Goal: Task Accomplishment & Management: Use online tool/utility

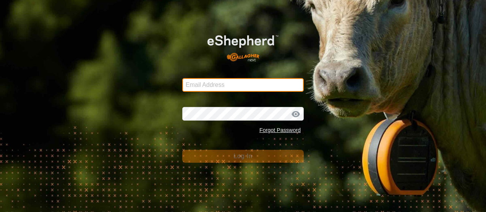
type input "[EMAIL_ADDRESS][DOMAIN_NAME]"
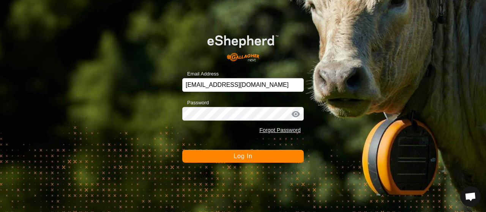
click at [229, 155] on button "Log In" at bounding box center [243, 156] width 122 height 13
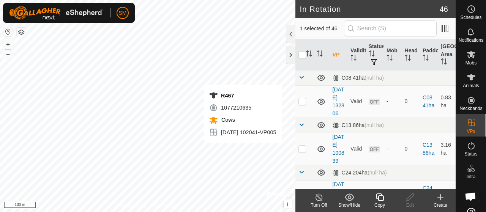
click at [380, 198] on icon at bounding box center [379, 197] width 9 height 9
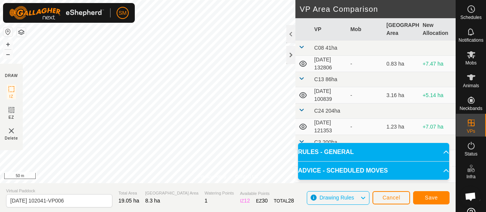
click at [308, 62] on div "Privacy Policy Contact Us Type: Inclusion Zone undefined Animal + – ⇧ i © Mapbo…" at bounding box center [228, 106] width 456 height 212
click at [126, 186] on div "Privacy Policy Contact Us Type: Inclusion Zone undefined Animal + – ⇧ i © Mapbo…" at bounding box center [228, 106] width 456 height 212
click at [426, 194] on button "Save" at bounding box center [431, 197] width 36 height 13
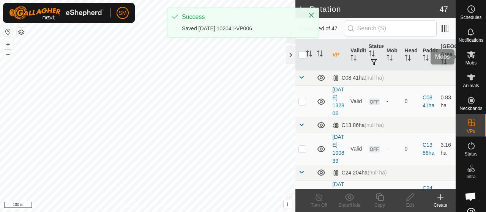
click at [473, 51] on es-mob-svg-icon at bounding box center [471, 55] width 14 height 12
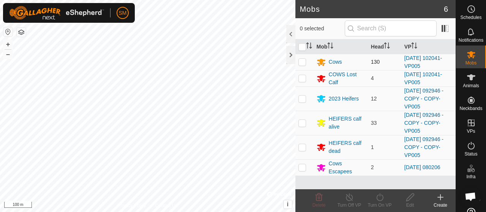
click at [305, 64] on p-checkbox at bounding box center [302, 62] width 8 height 6
checkbox input "true"
click at [305, 77] on p-checkbox at bounding box center [302, 78] width 8 height 6
checkbox input "true"
click at [385, 199] on turn-on-svg-icon at bounding box center [380, 197] width 30 height 9
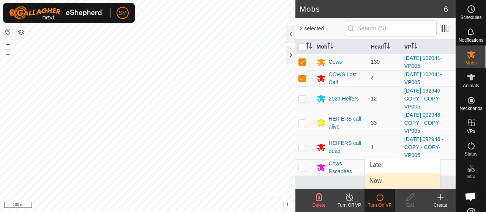
click at [387, 188] on link "Now" at bounding box center [402, 181] width 75 height 15
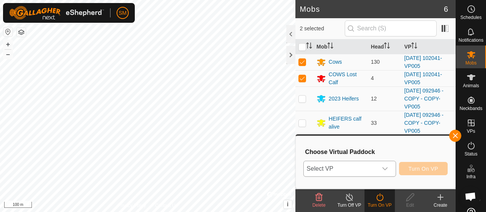
click at [386, 164] on div "dropdown trigger" at bounding box center [384, 168] width 15 height 15
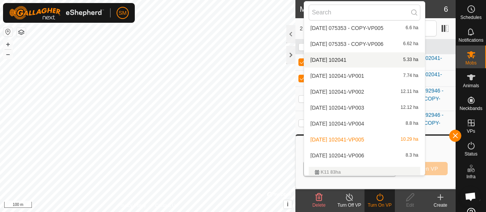
scroll to position [247, 0]
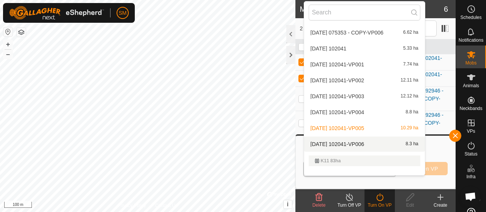
click at [364, 142] on span "[DATE] 102041-VP006" at bounding box center [338, 144] width 54 height 5
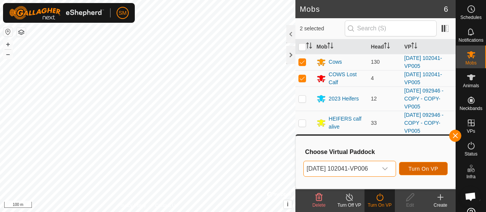
click at [425, 167] on span "Turn On VP" at bounding box center [424, 169] width 30 height 6
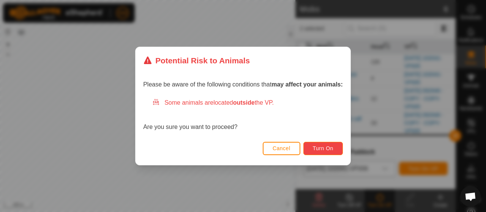
click at [330, 148] on span "Turn On" at bounding box center [323, 148] width 21 height 6
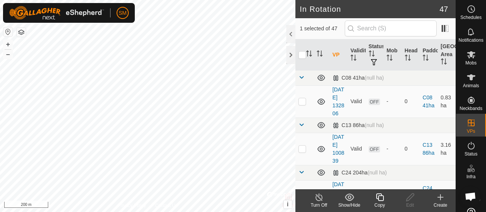
click at [379, 205] on div "Copy" at bounding box center [380, 205] width 30 height 7
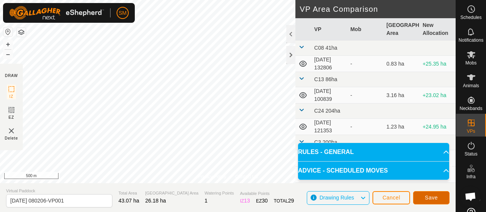
click at [435, 201] on span "Save" at bounding box center [431, 198] width 13 height 6
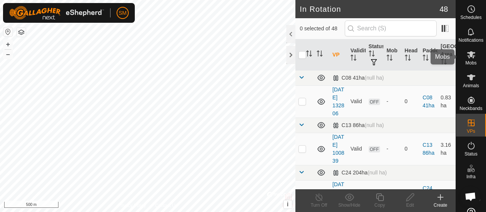
click at [468, 57] on icon at bounding box center [471, 54] width 8 height 7
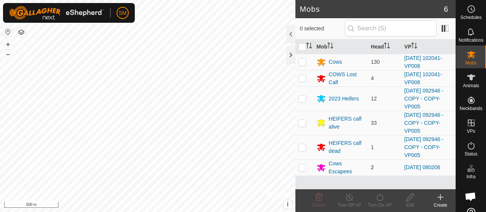
click at [298, 165] on td at bounding box center [304, 167] width 18 height 16
checkbox input "true"
click at [377, 192] on div "Turn On VP" at bounding box center [380, 200] width 30 height 23
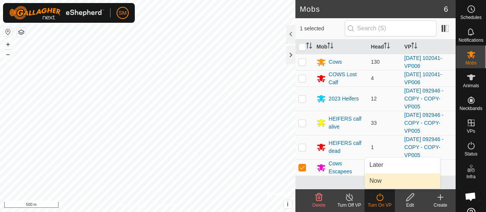
click at [380, 183] on link "Now" at bounding box center [402, 181] width 75 height 15
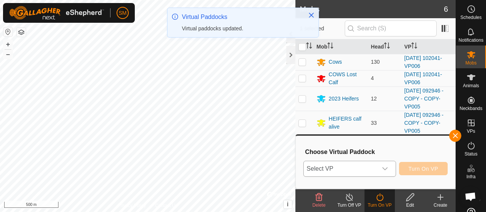
click at [385, 172] on icon "dropdown trigger" at bounding box center [385, 169] width 6 height 6
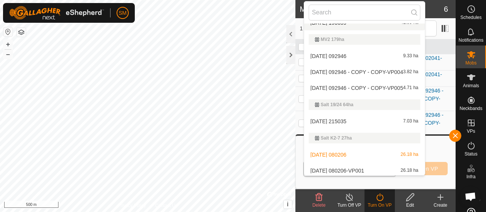
scroll to position [840, 0]
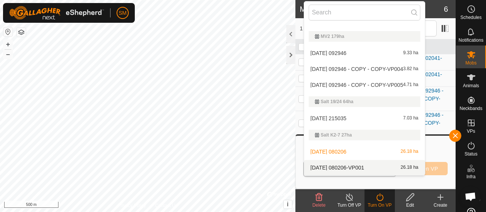
click at [370, 168] on li "[DATE] 080206-VP001 26.18 ha" at bounding box center [364, 167] width 121 height 15
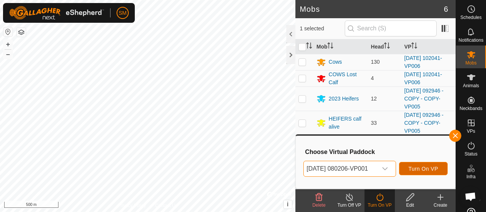
click at [427, 170] on span "Turn On VP" at bounding box center [424, 169] width 30 height 6
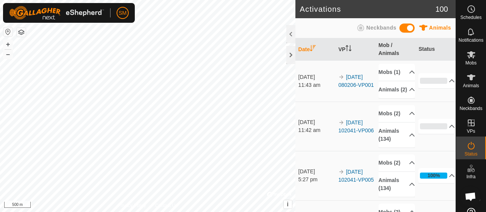
click at [305, 147] on div "Activations 100 Animals Neckbands Date VP Mob / Animals Status [DATE] 11:43 am …" at bounding box center [228, 106] width 456 height 212
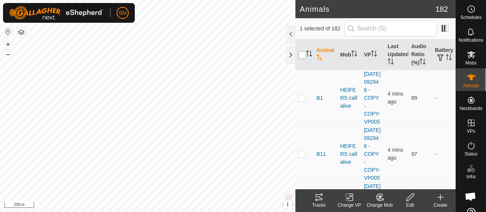
click at [303, 52] on input "checkbox" at bounding box center [302, 55] width 8 height 8
checkbox input "true"
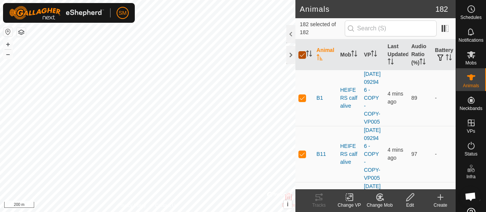
checkbox input "true"
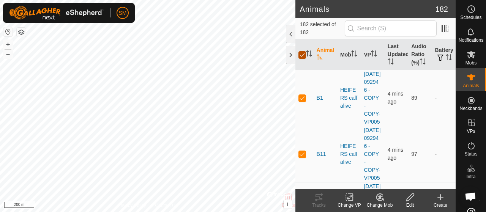
checkbox input "true"
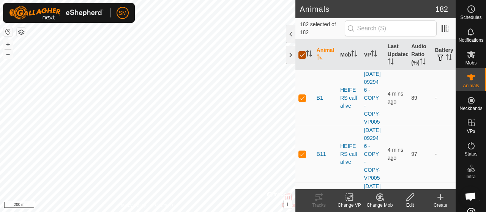
checkbox input "true"
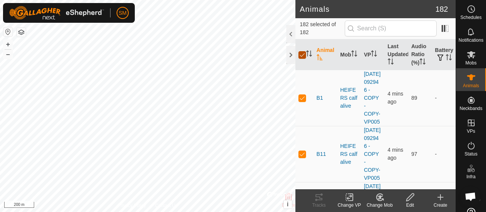
checkbox input "true"
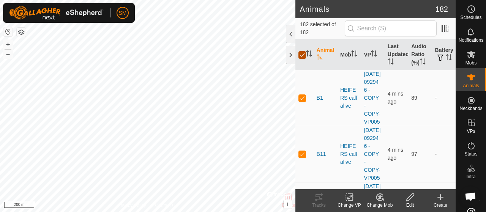
checkbox input "true"
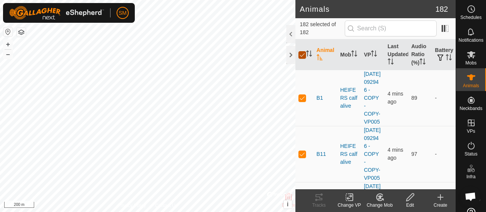
checkbox input "true"
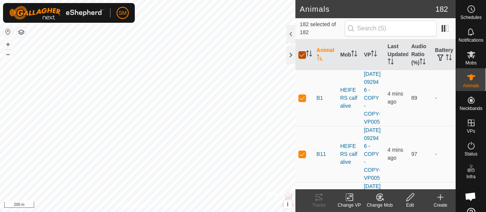
checkbox input "true"
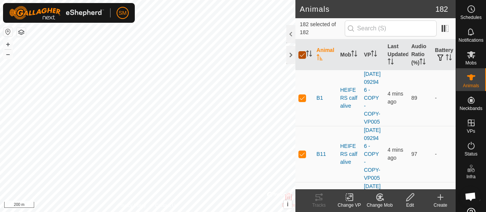
checkbox input "true"
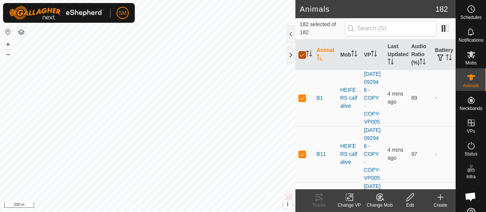
checkbox input "true"
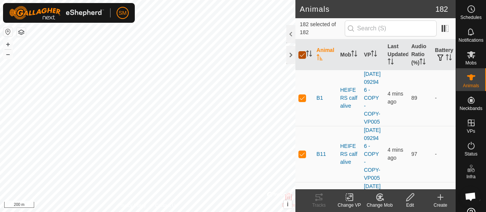
checkbox input "true"
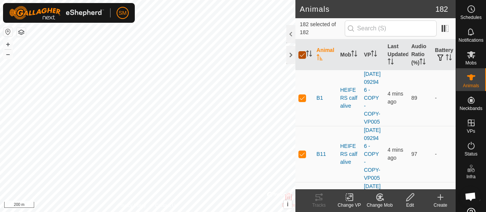
checkbox input "true"
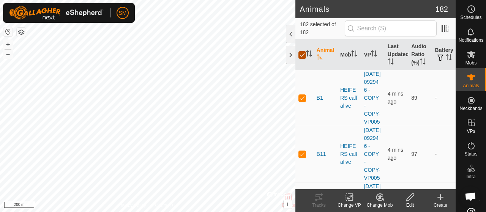
checkbox input "true"
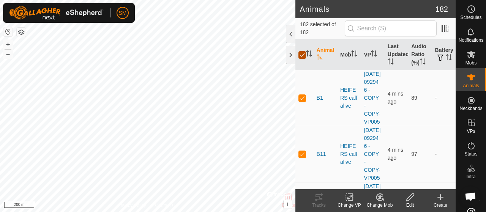
checkbox input "true"
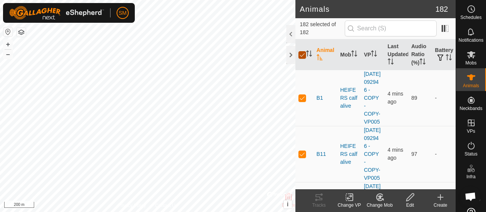
checkbox input "true"
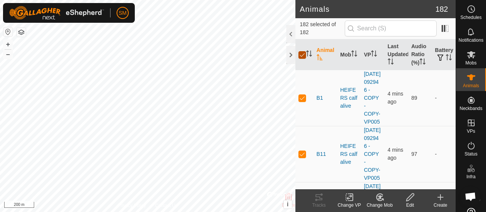
checkbox input "true"
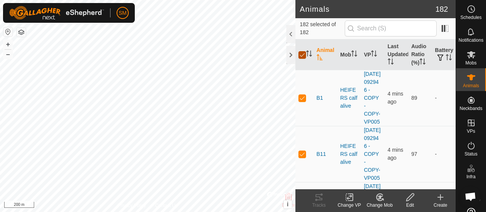
checkbox input "true"
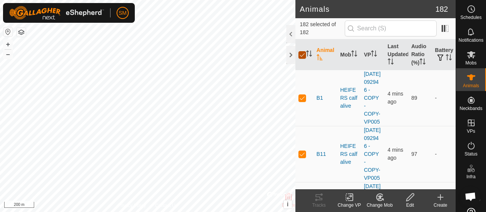
checkbox input "true"
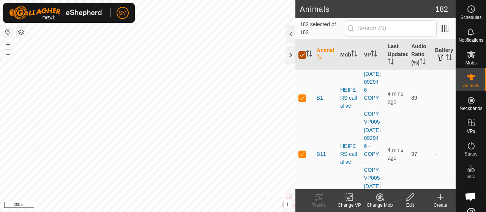
checkbox input "true"
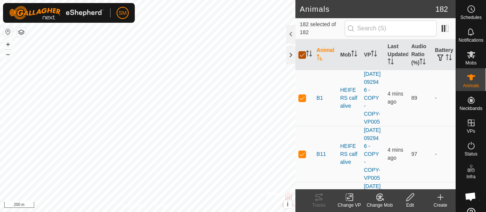
checkbox input "true"
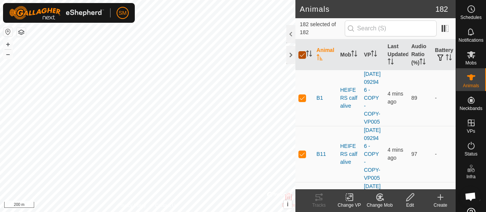
checkbox input "true"
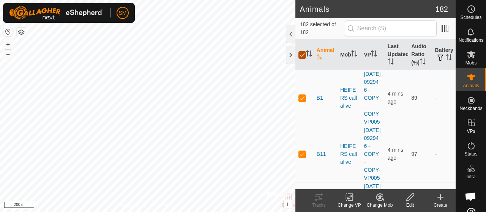
checkbox input "true"
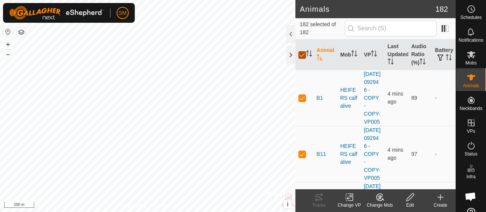
checkbox input "true"
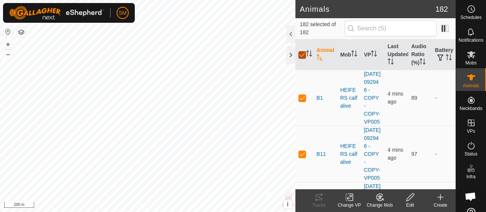
checkbox input "true"
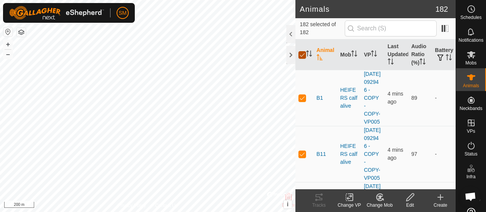
checkbox input "true"
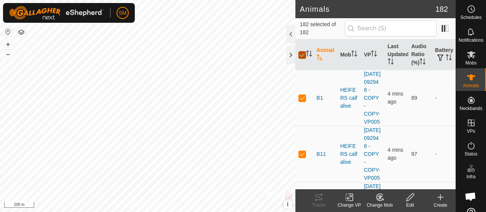
checkbox input "true"
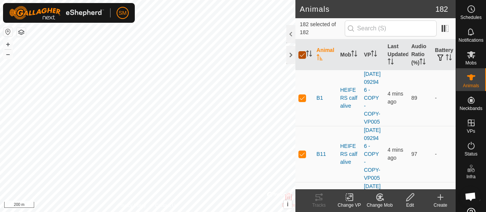
checkbox input "true"
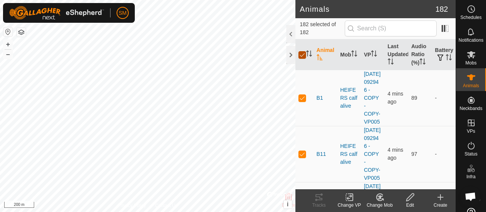
checkbox input "true"
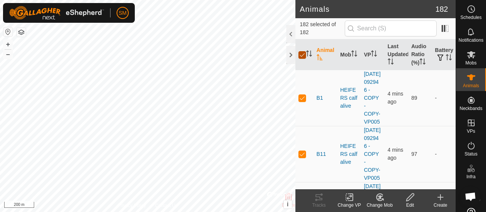
checkbox input "true"
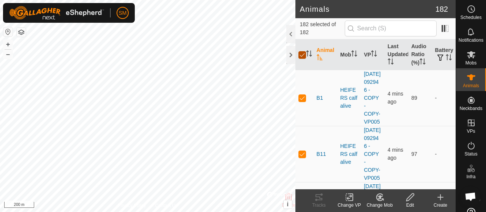
checkbox input "true"
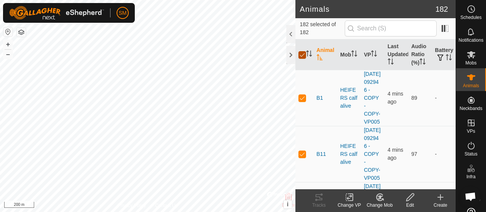
checkbox input "true"
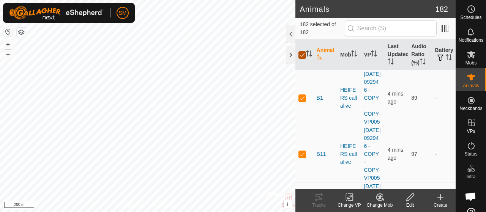
checkbox input "true"
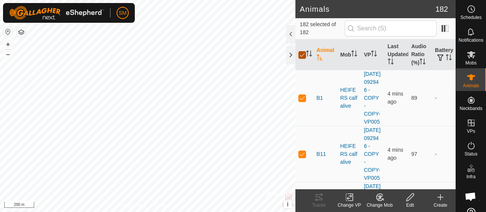
checkbox input "true"
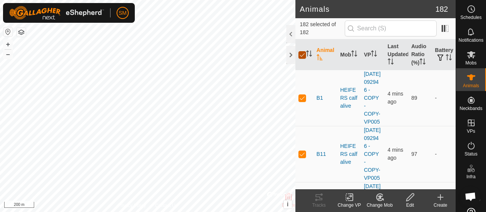
checkbox input "true"
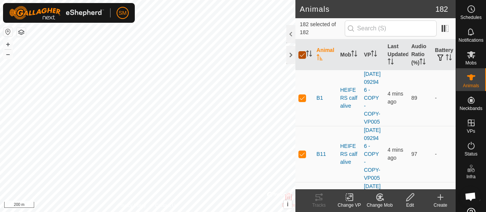
checkbox input "true"
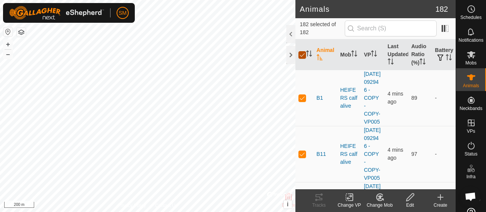
checkbox input "true"
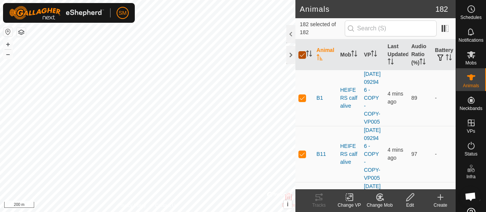
checkbox input "true"
click at [303, 52] on input "checkbox" at bounding box center [302, 55] width 8 height 8
checkbox input "false"
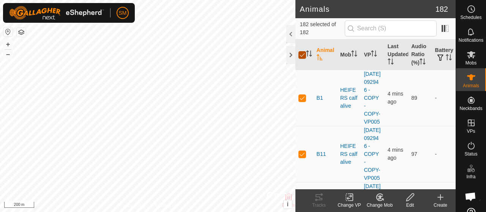
checkbox input "false"
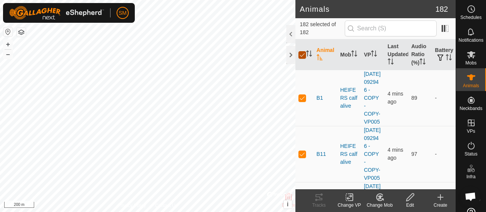
checkbox input "false"
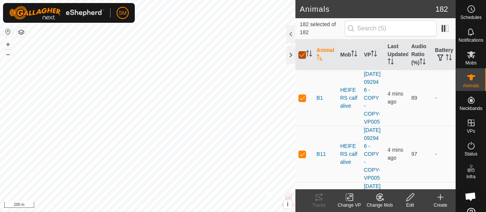
checkbox input "false"
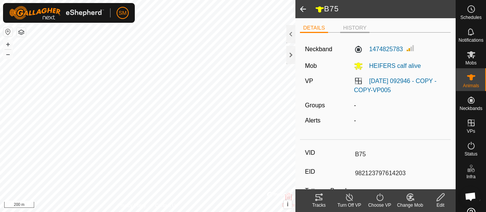
click at [365, 29] on li "HISTORY" at bounding box center [355, 28] width 30 height 9
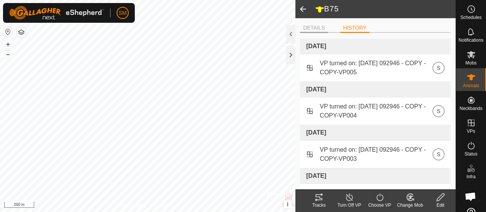
click at [321, 30] on li "DETAILS" at bounding box center [314, 28] width 28 height 9
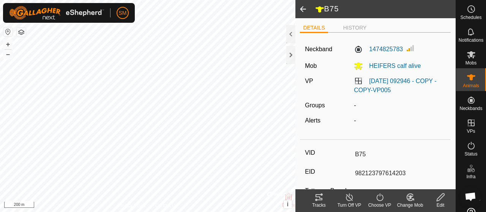
click at [306, 11] on span at bounding box center [302, 9] width 15 height 18
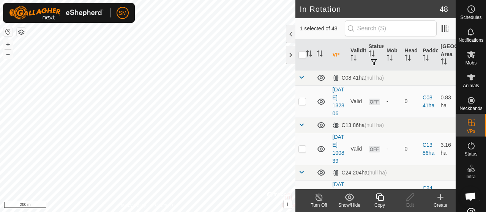
click at [385, 206] on div "Copy" at bounding box center [380, 205] width 30 height 7
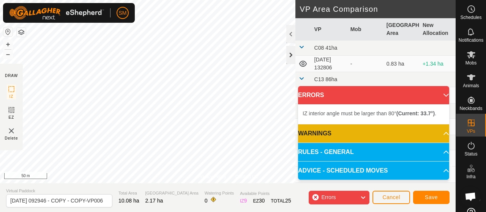
click at [286, 61] on div "Privacy Policy Contact Us Type: Inclusion Zone undefined Animal + – ⇧ i © Mapbo…" at bounding box center [228, 106] width 456 height 212
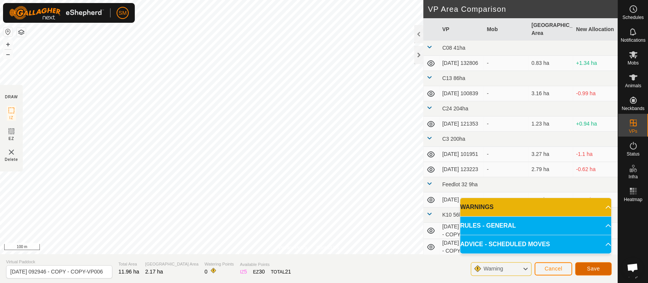
drag, startPoint x: 587, startPoint y: 263, endPoint x: 591, endPoint y: 266, distance: 5.0
click at [486, 212] on span "Save" at bounding box center [593, 269] width 13 height 6
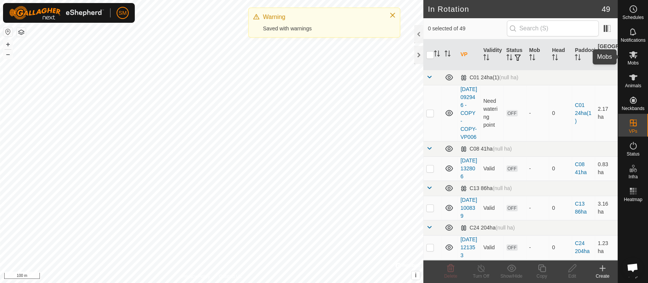
click at [486, 62] on span "Mobs" at bounding box center [633, 63] width 11 height 5
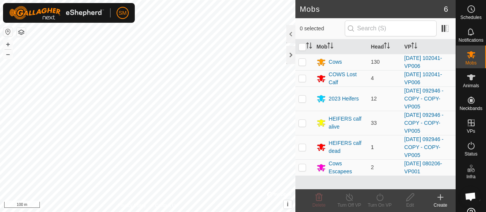
click at [302, 146] on p-checkbox at bounding box center [302, 147] width 8 height 6
click at [304, 126] on td at bounding box center [304, 123] width 18 height 24
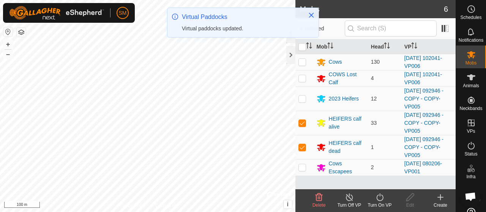
click at [380, 196] on icon at bounding box center [379, 198] width 7 height 8
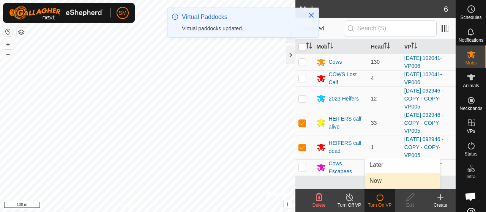
click at [383, 185] on link "Now" at bounding box center [402, 181] width 75 height 15
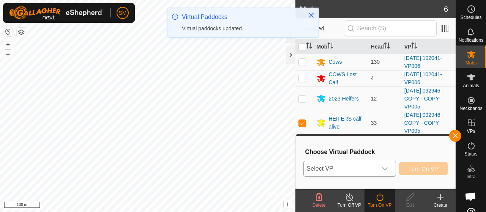
click at [390, 172] on div "dropdown trigger" at bounding box center [384, 168] width 15 height 15
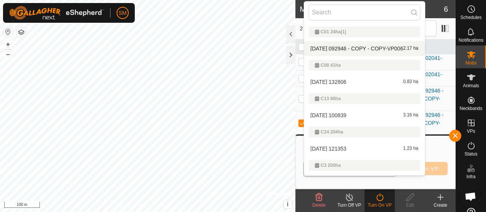
click at [369, 48] on span "[DATE] 092946 - COPY - COPY-VP006" at bounding box center [357, 48] width 93 height 5
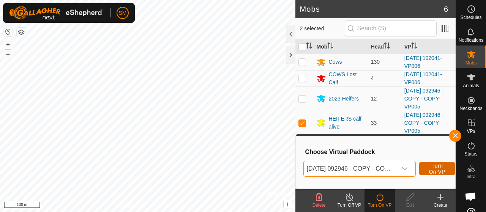
click at [431, 170] on span "Turn On VP" at bounding box center [436, 169] width 17 height 12
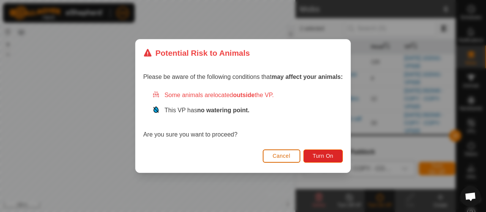
click at [274, 160] on button "Cancel" at bounding box center [282, 156] width 38 height 13
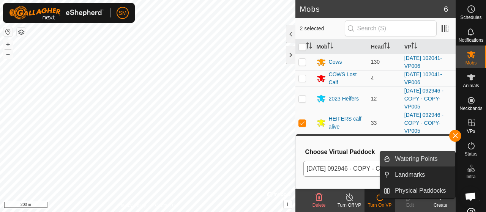
click at [435, 158] on span "Watering Points" at bounding box center [416, 159] width 43 height 9
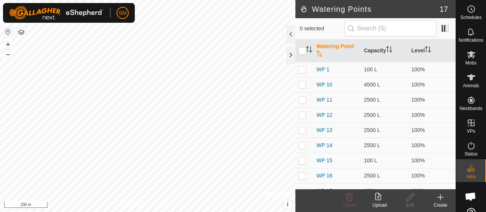
click at [447, 197] on create-svg-icon at bounding box center [440, 197] width 30 height 9
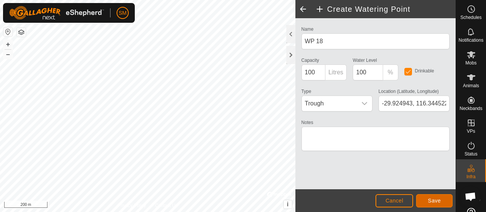
click at [433, 207] on button "Save" at bounding box center [434, 200] width 36 height 13
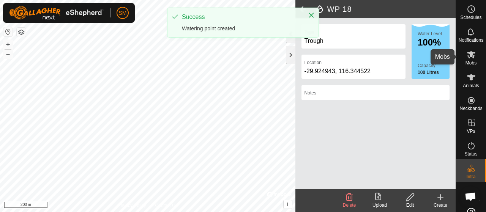
click at [467, 55] on icon at bounding box center [471, 54] width 8 height 7
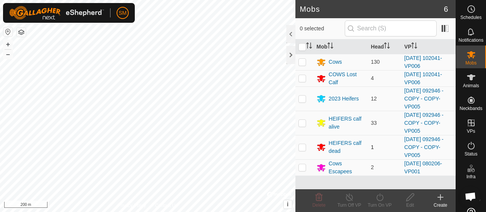
click at [305, 150] on td at bounding box center [304, 147] width 18 height 24
click at [305, 123] on p-checkbox at bounding box center [302, 123] width 8 height 6
click at [379, 200] on icon at bounding box center [379, 197] width 9 height 9
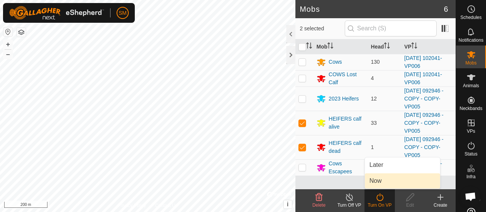
click at [382, 184] on link "Now" at bounding box center [402, 181] width 75 height 15
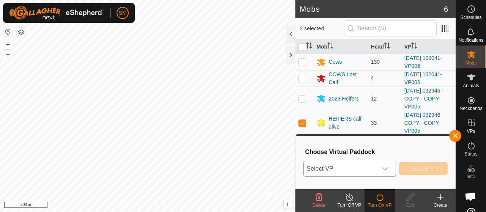
click at [385, 167] on icon "dropdown trigger" at bounding box center [385, 169] width 6 height 6
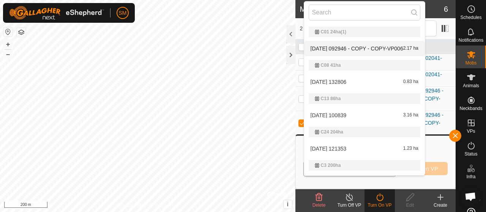
click at [382, 46] on span "[DATE] 092946 - COPY - COPY-VP006" at bounding box center [357, 48] width 93 height 5
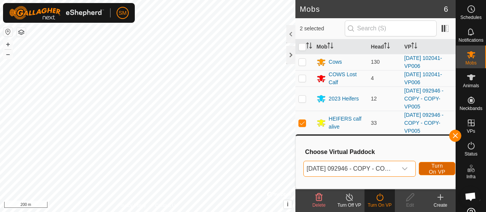
click at [431, 166] on span "Turn On VP" at bounding box center [436, 169] width 17 height 12
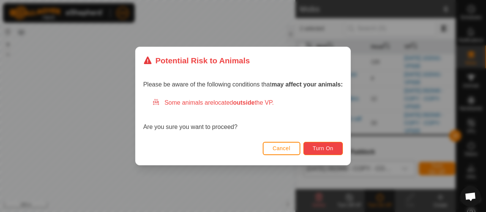
click at [337, 149] on button "Turn On" at bounding box center [322, 148] width 39 height 13
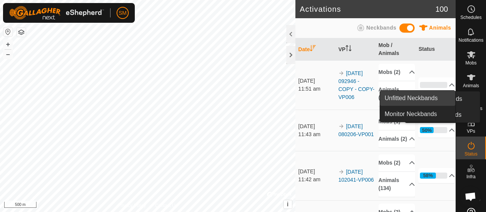
click at [450, 101] on link "Unfitted Neckbands" at bounding box center [417, 98] width 75 height 15
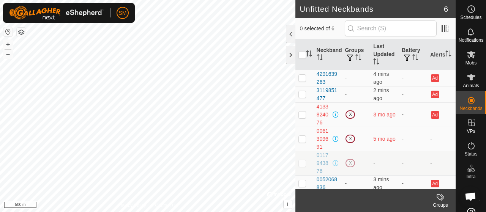
scroll to position [1, 0]
click at [292, 31] on div at bounding box center [290, 34] width 9 height 18
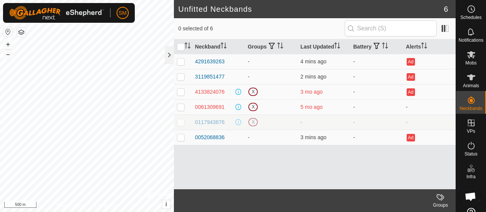
scroll to position [0, 0]
